Goal: Communication & Community: Answer question/provide support

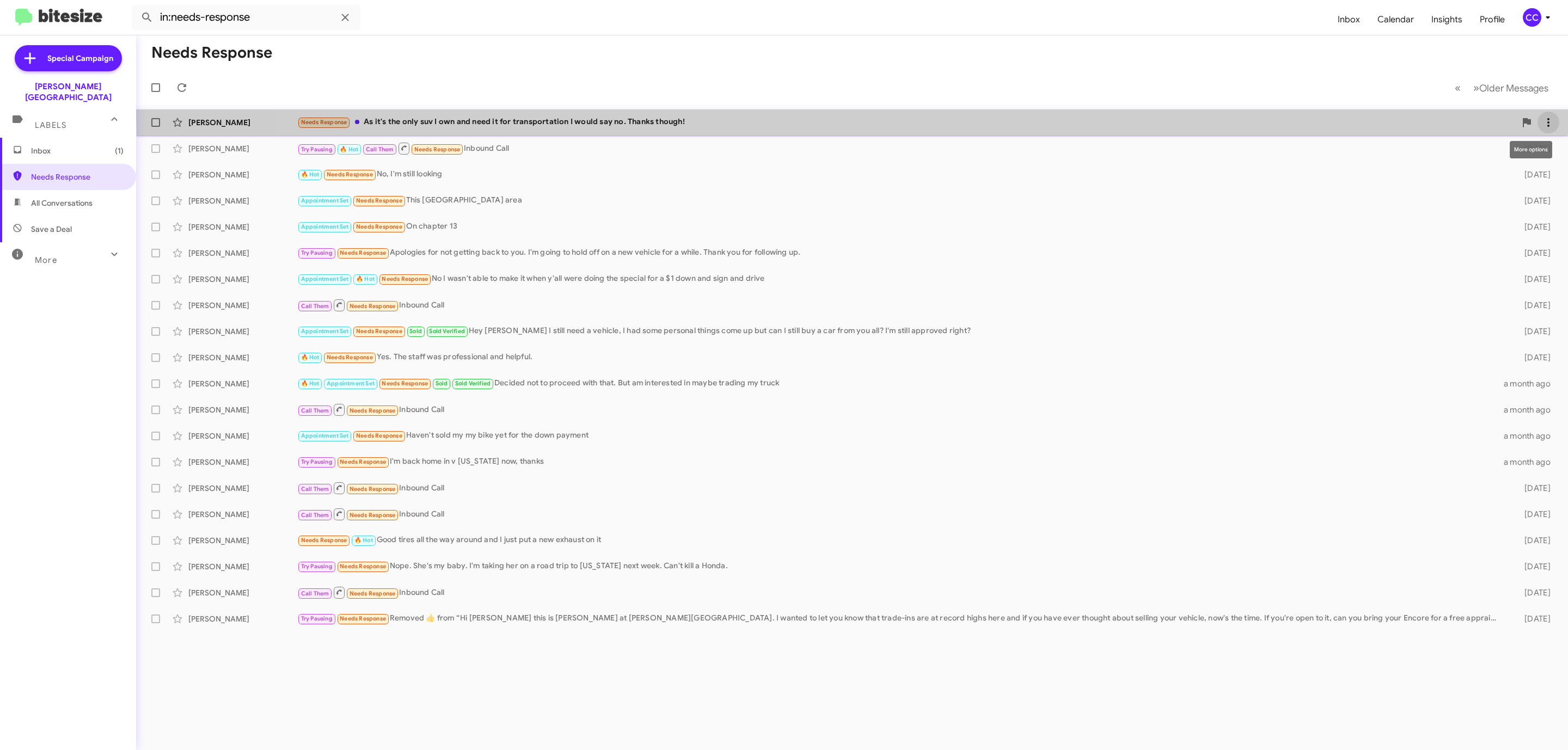
click at [1549, 116] on icon at bounding box center [1549, 122] width 13 height 13
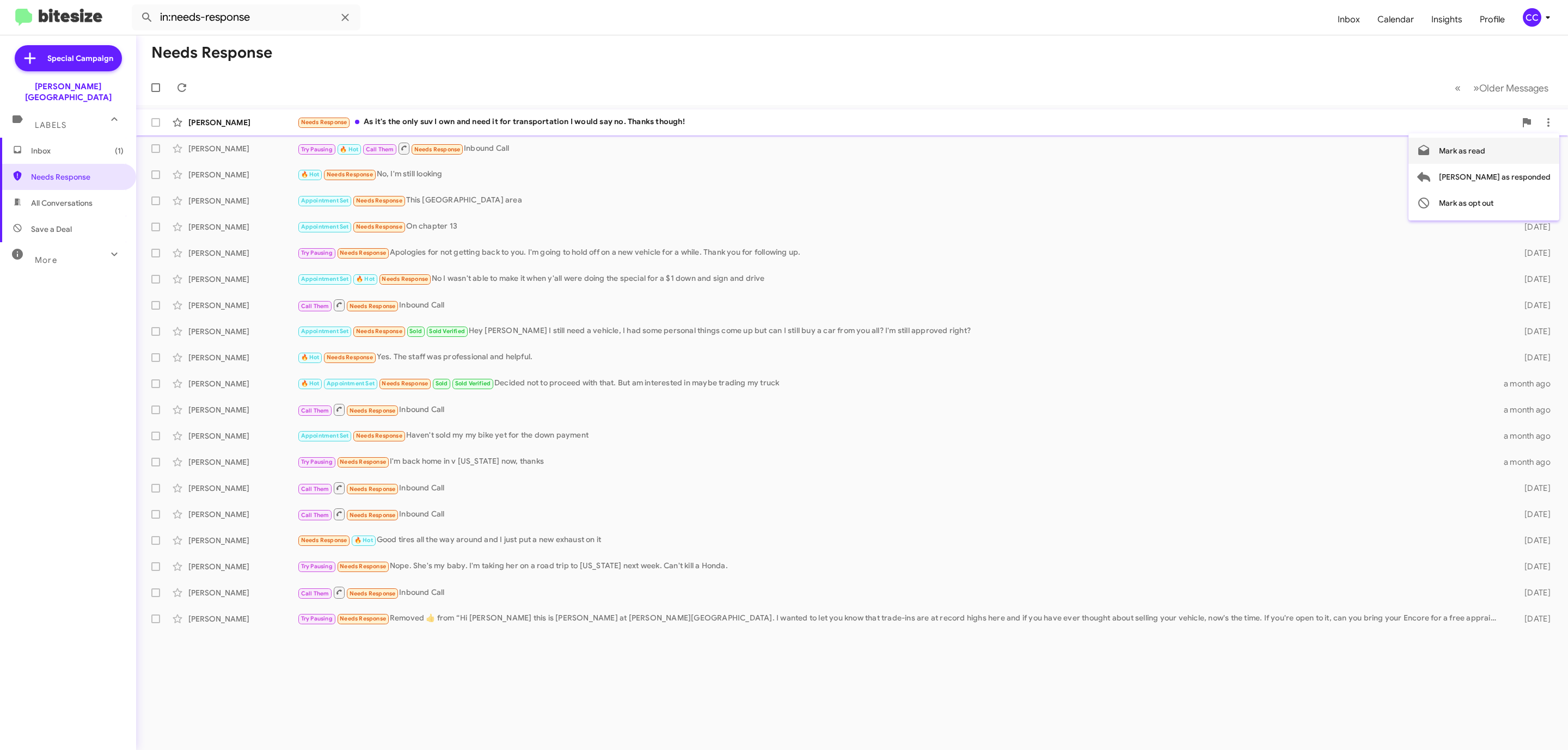
click at [1485, 144] on span "Mark as read" at bounding box center [1462, 151] width 46 height 26
drag, startPoint x: 201, startPoint y: 121, endPoint x: 207, endPoint y: 121, distance: 6.0
click at [203, 121] on div "Susan Thomas" at bounding box center [242, 123] width 109 height 11
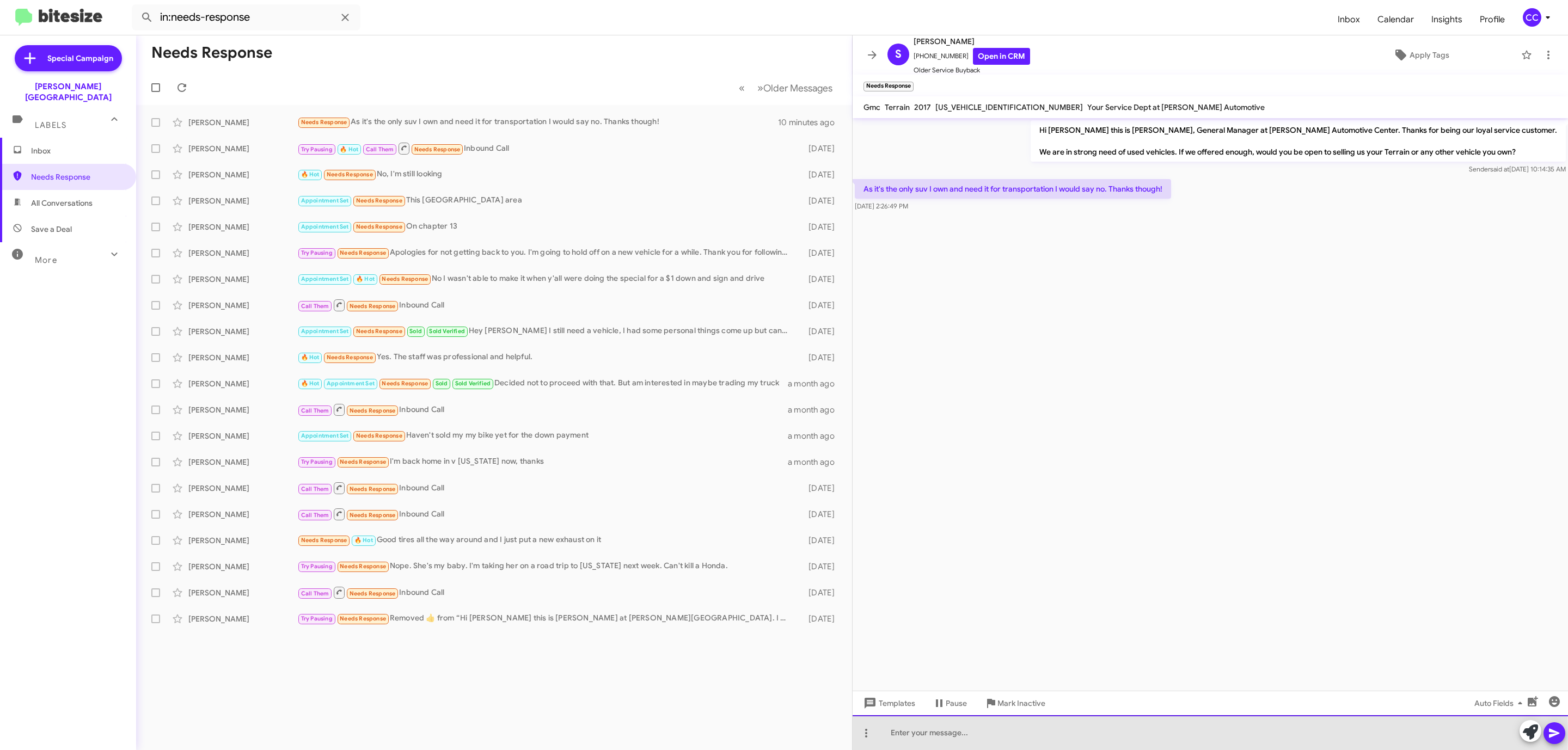
click at [920, 733] on div at bounding box center [1210, 733] width 715 height 35
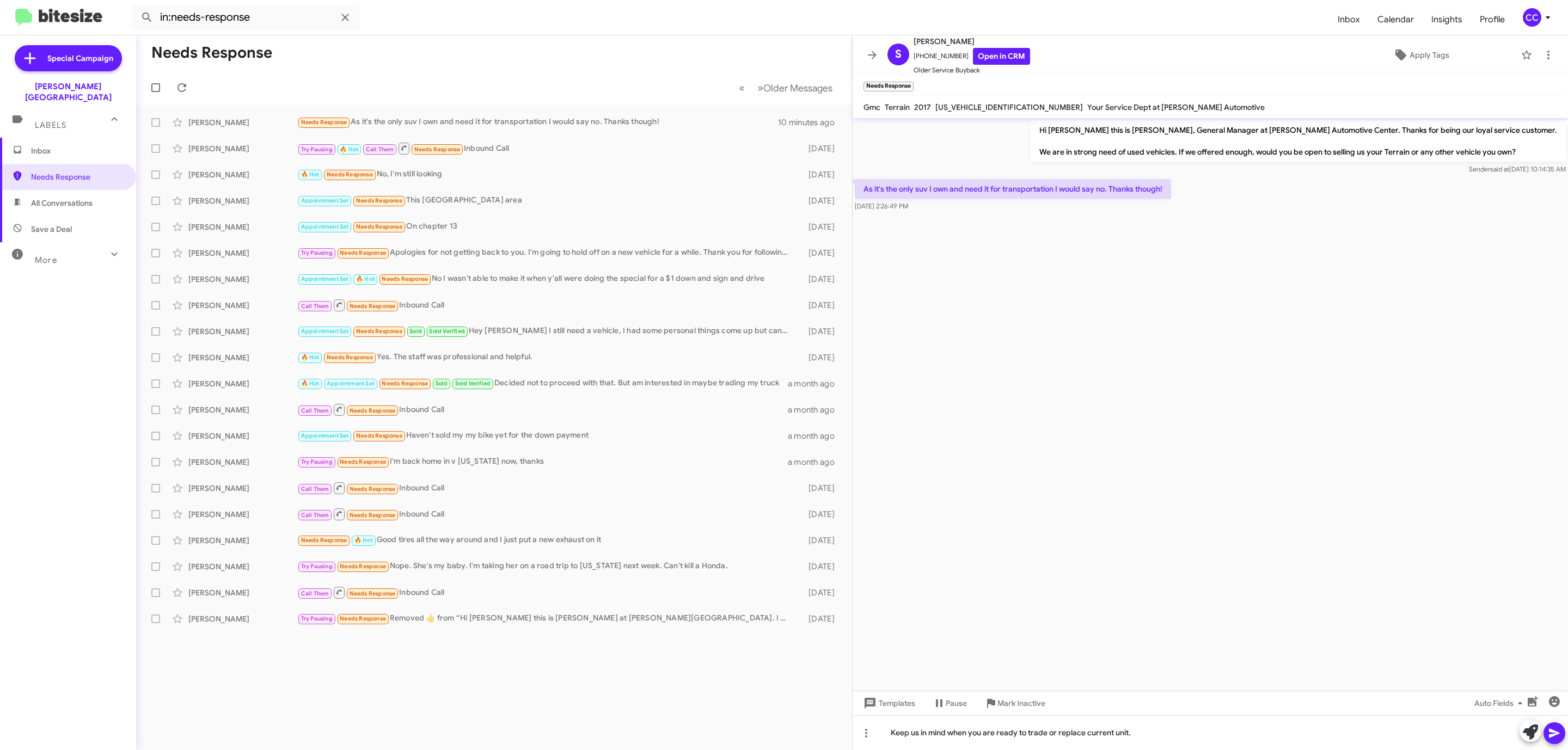
click at [1551, 729] on icon at bounding box center [1554, 733] width 13 height 13
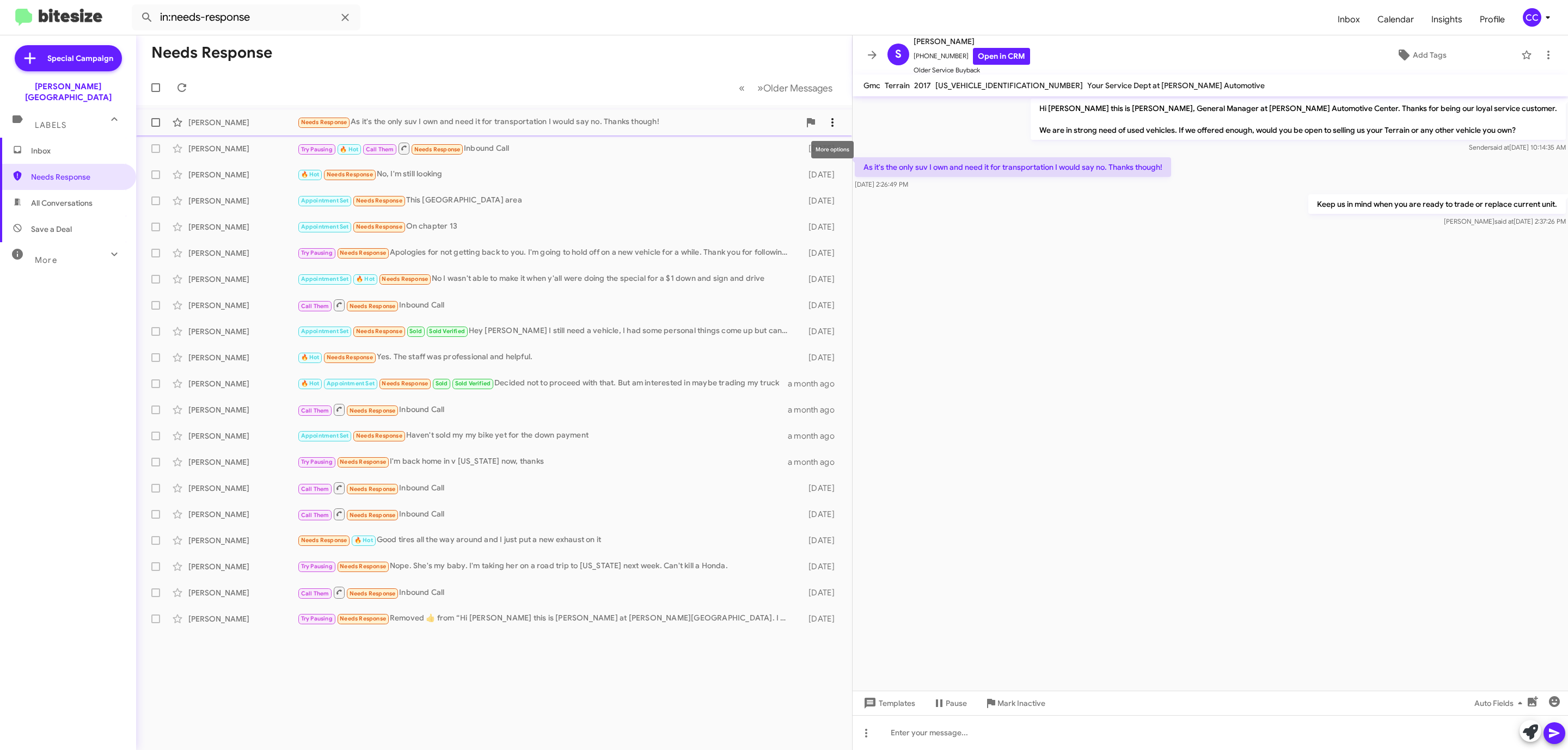
click at [832, 119] on icon at bounding box center [833, 122] width 2 height 8
click at [809, 171] on span "Mark as responded" at bounding box center [779, 177] width 112 height 26
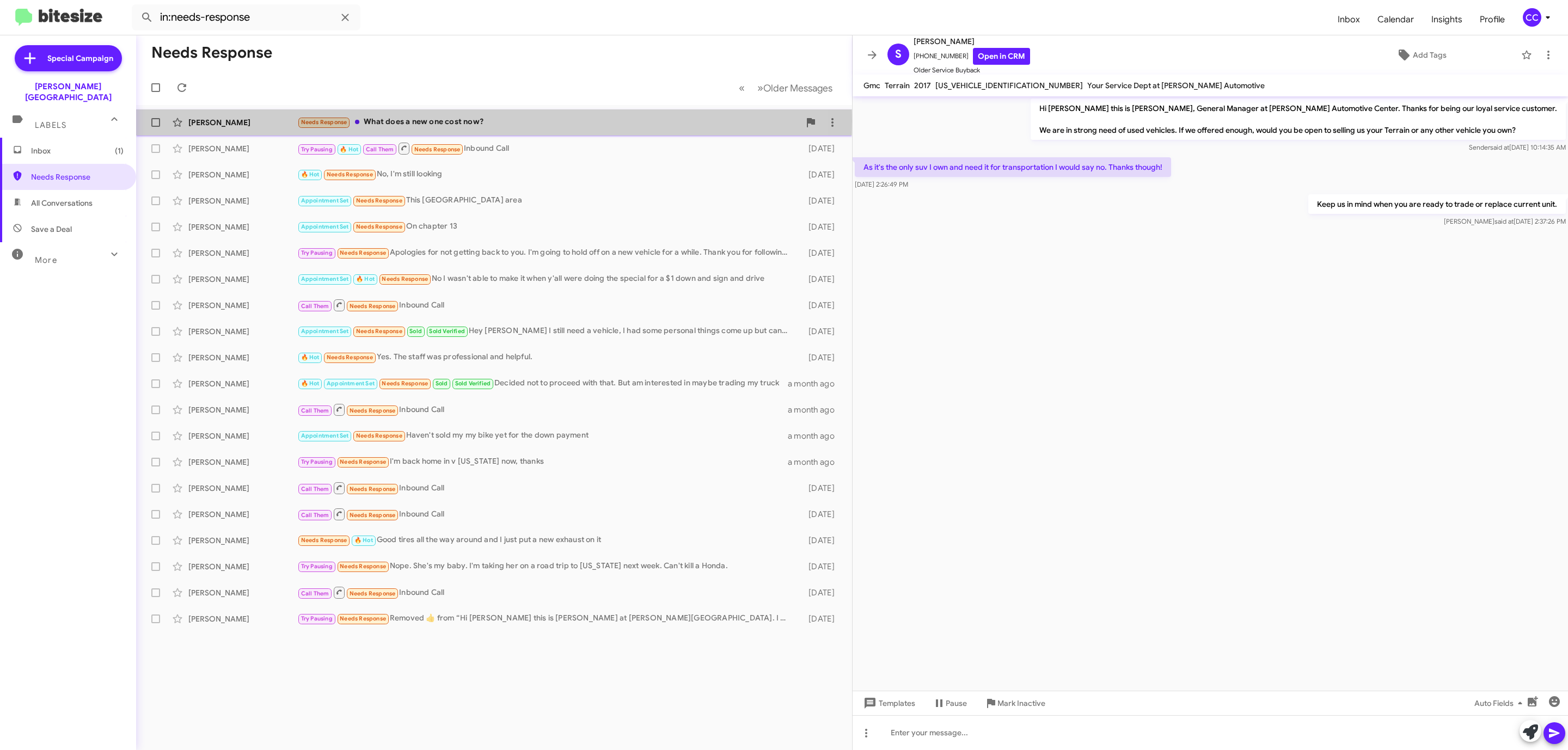
click at [218, 121] on div "Christopher Mullin" at bounding box center [242, 123] width 109 height 11
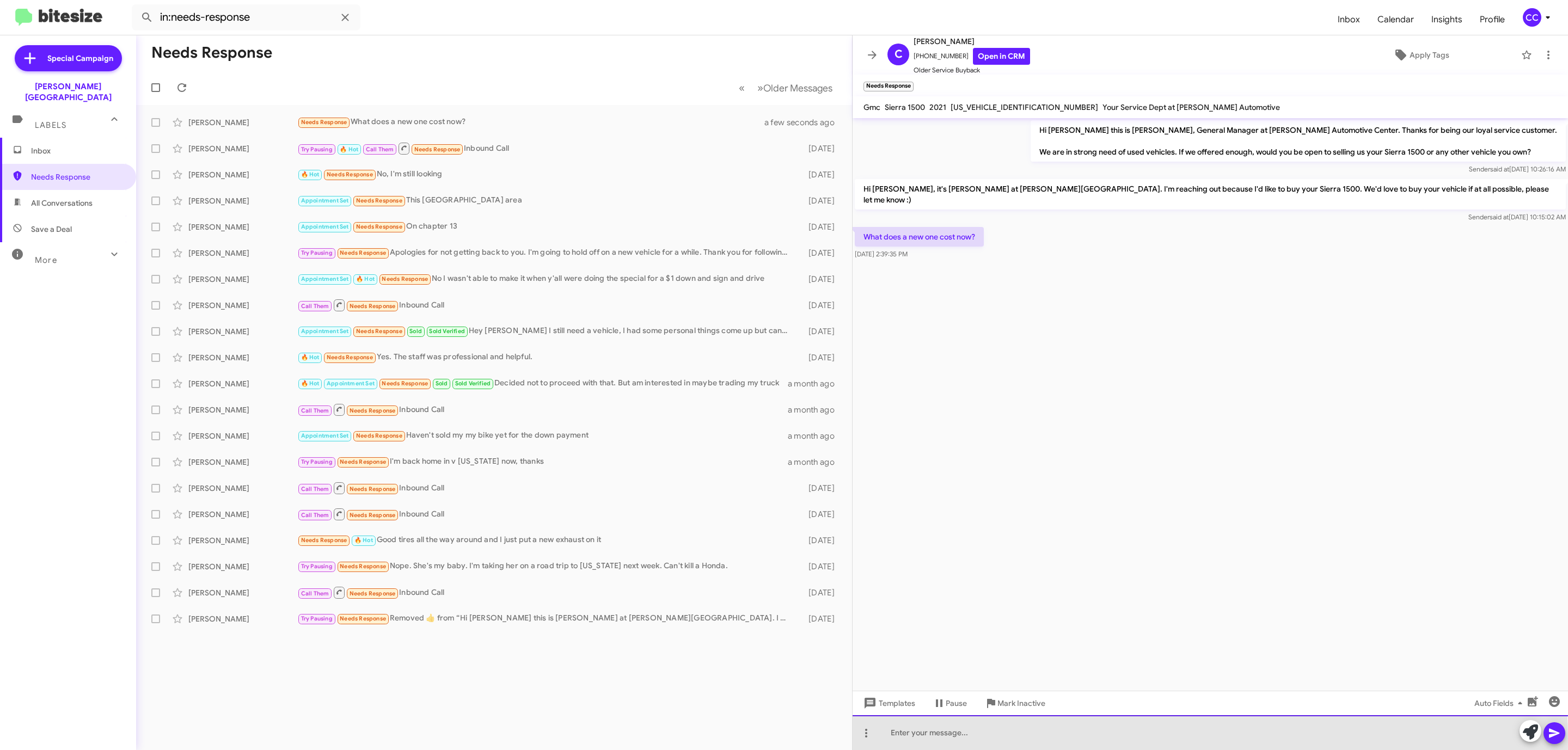
click at [896, 742] on div at bounding box center [1210, 733] width 715 height 35
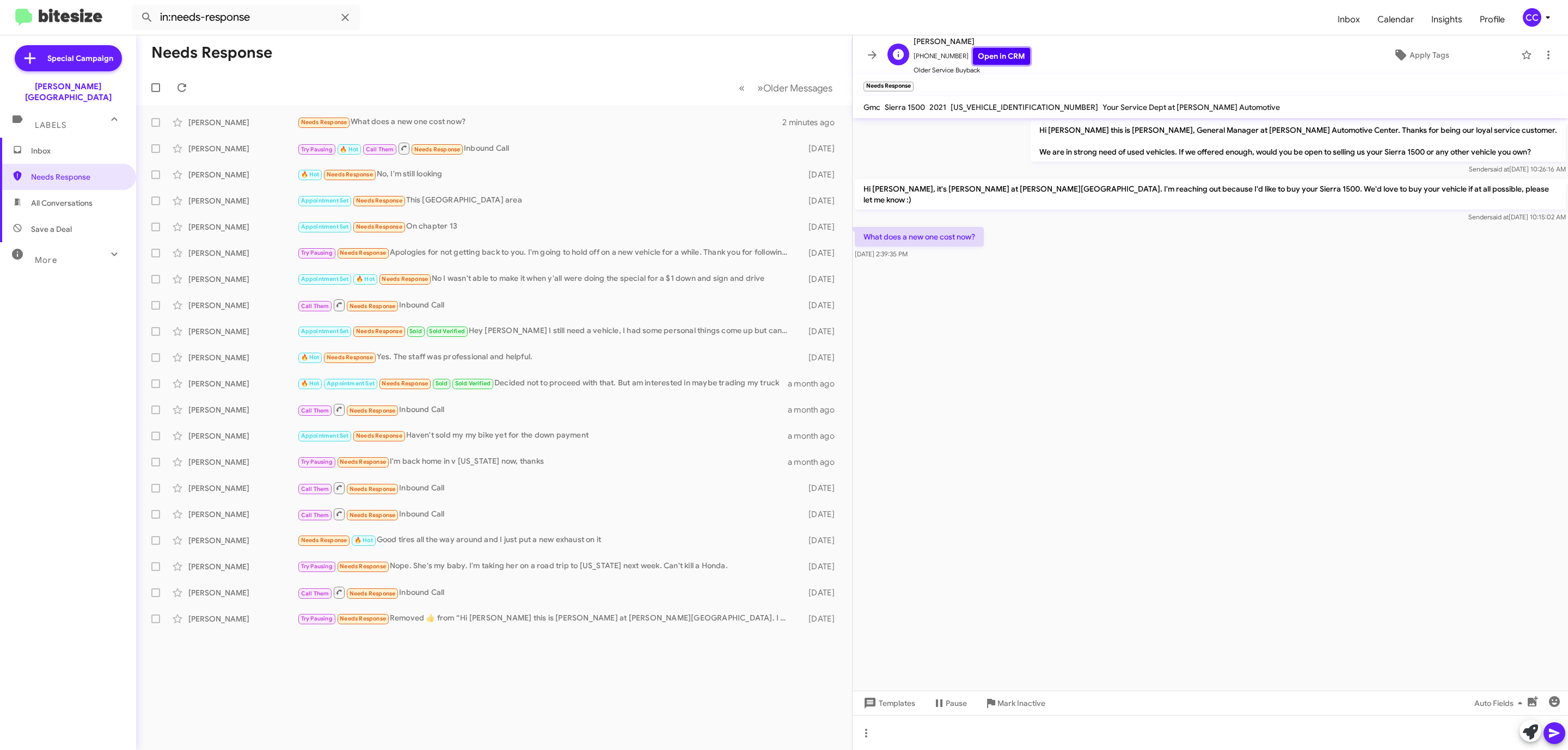
click at [985, 61] on link "Open in CRM" at bounding box center [1002, 56] width 57 height 17
click at [211, 118] on div "Christopher Mullin" at bounding box center [242, 123] width 109 height 11
click at [943, 738] on div at bounding box center [1210, 733] width 715 height 35
click at [1554, 740] on icon at bounding box center [1554, 733] width 13 height 13
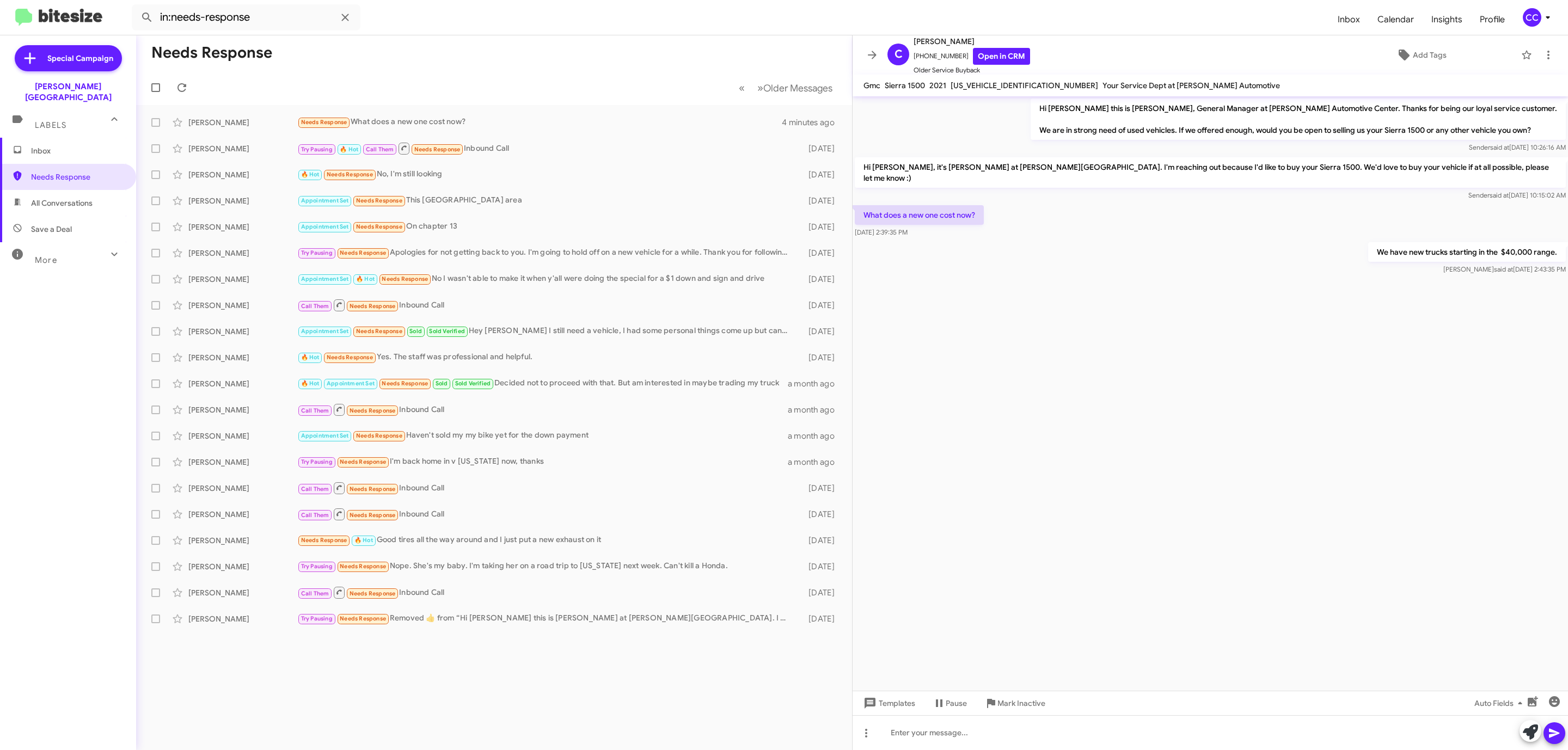
click at [39, 145] on span "Inbox" at bounding box center [77, 151] width 93 height 11
